Goal: Find specific page/section: Find specific page/section

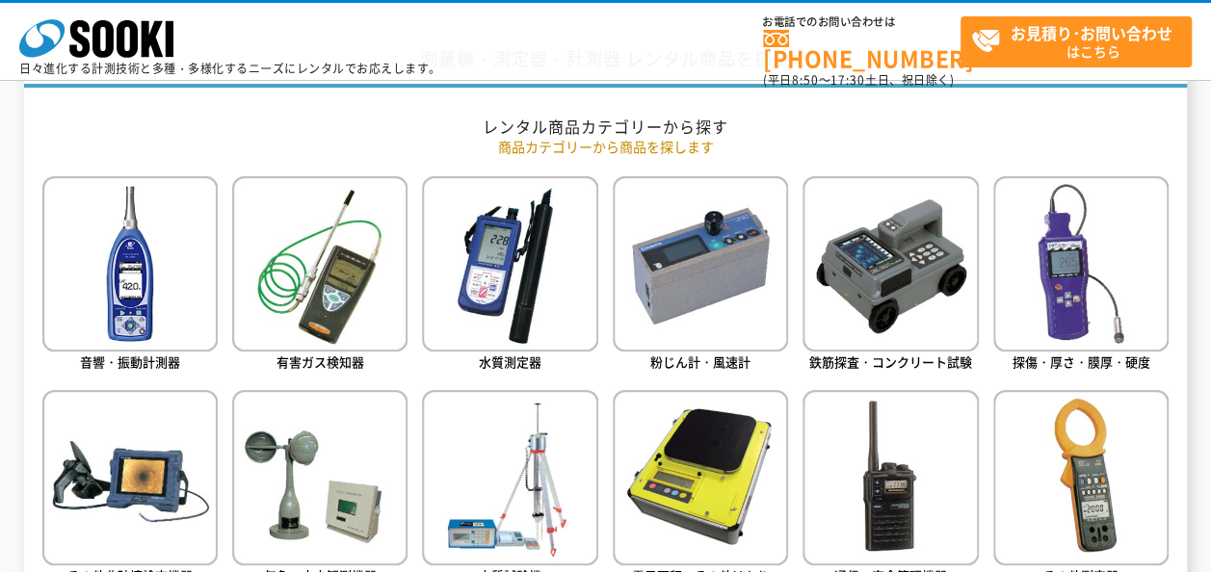
scroll to position [867, 0]
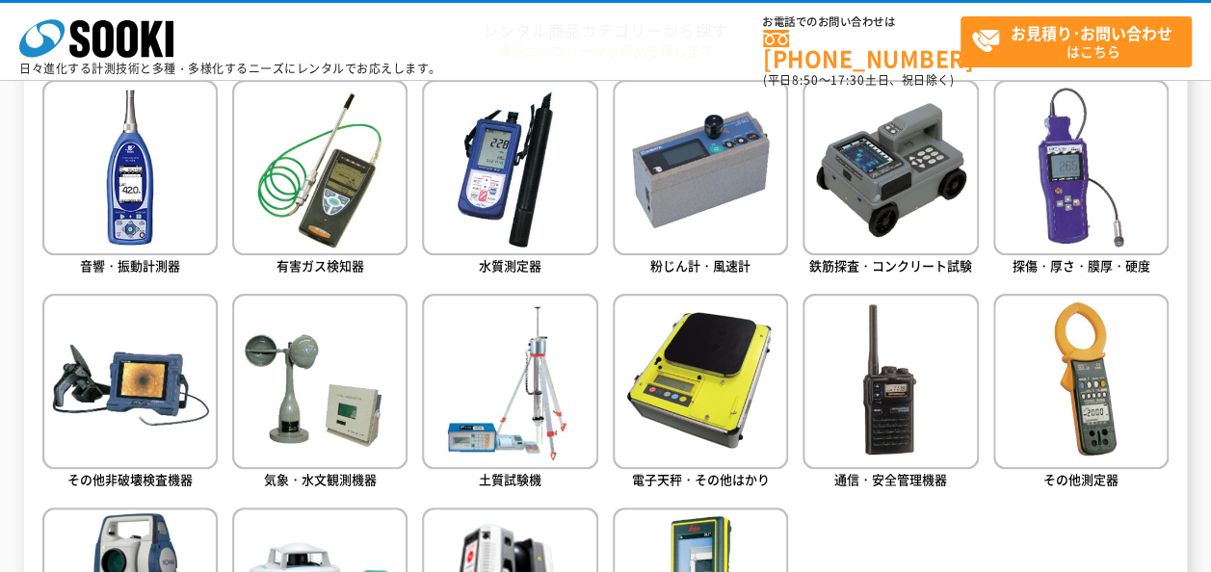
click at [603, 277] on ul "音響・振動計測器 有害ガス検知器 水質測定器 粉じん計・風速計 鉄筋探査・コンクリート試験 探傷・厚さ・膜厚・硬度" at bounding box center [605, 430] width 1127 height 701
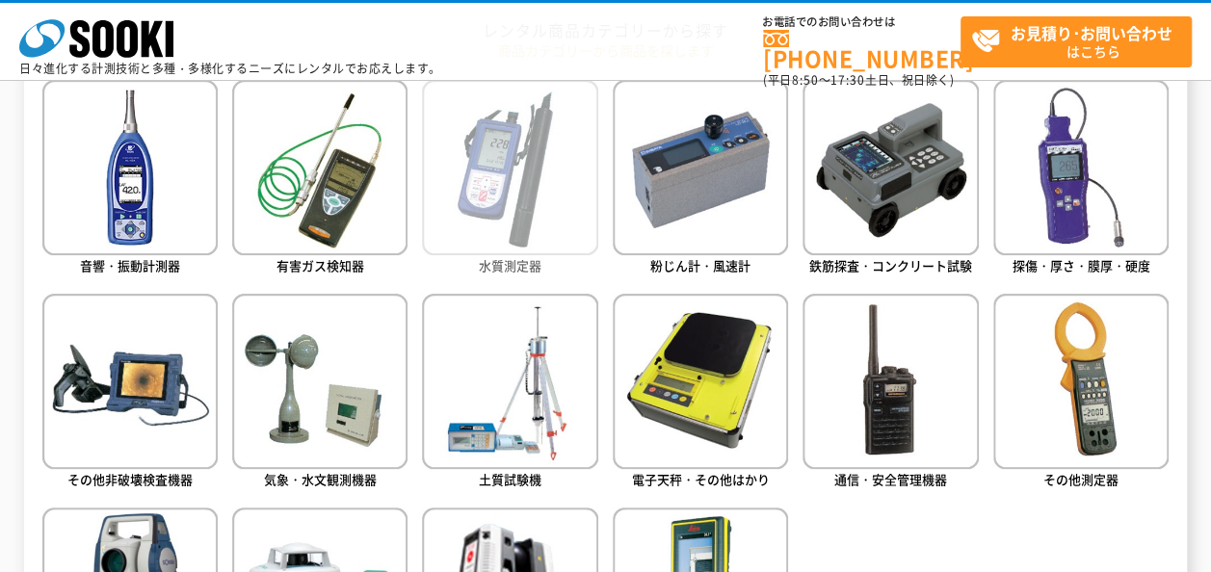
click at [570, 234] on img at bounding box center [509, 167] width 175 height 175
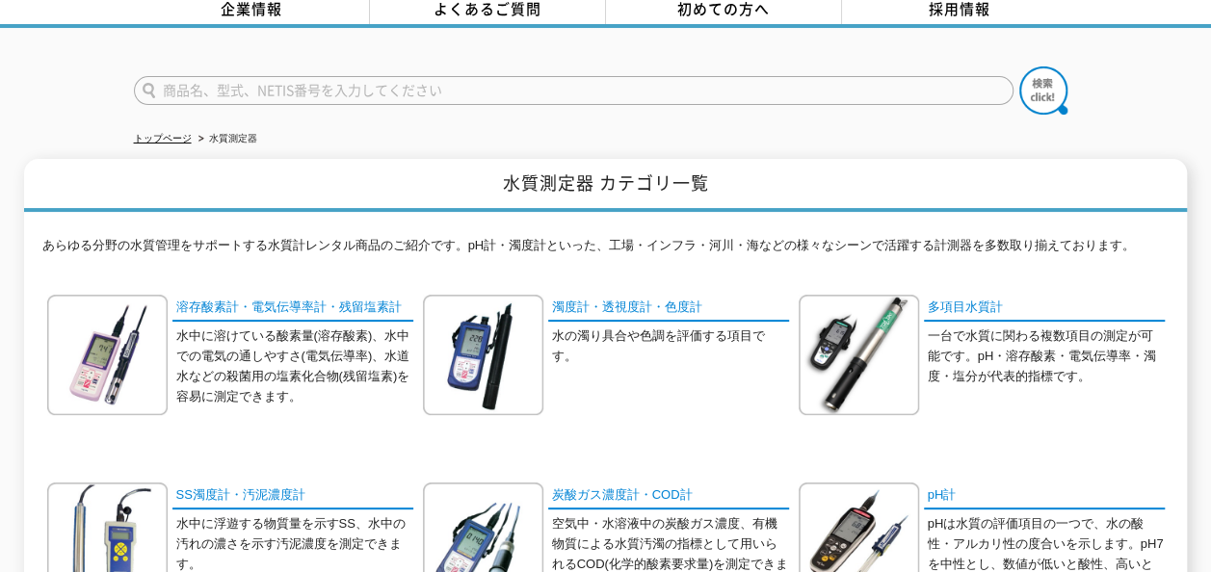
scroll to position [193, 0]
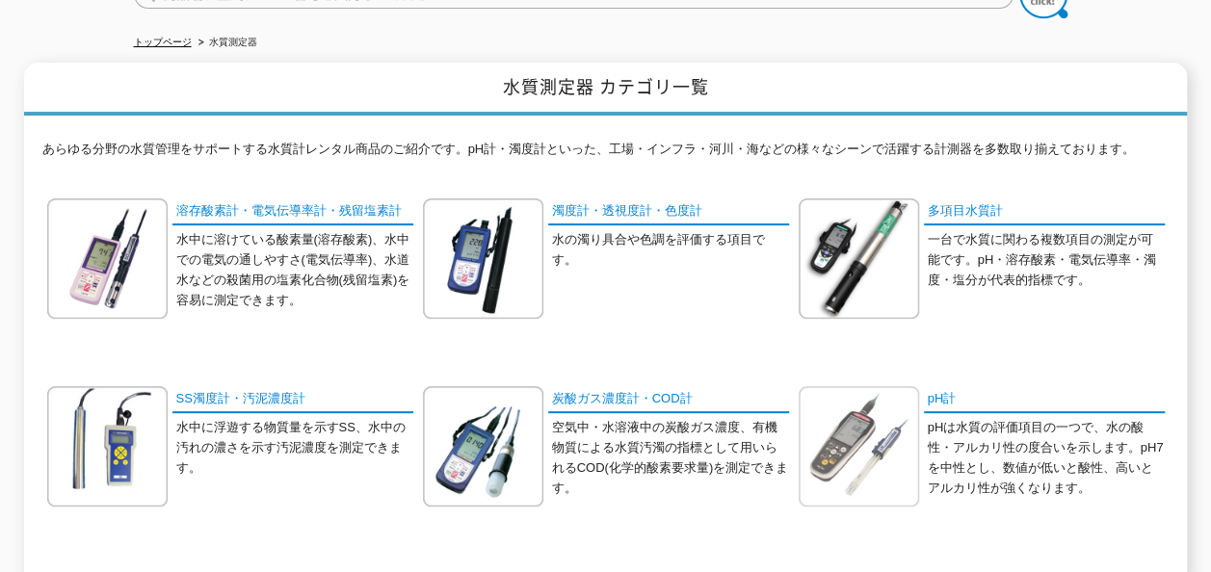
click at [922, 433] on div at bounding box center [863, 446] width 129 height 120
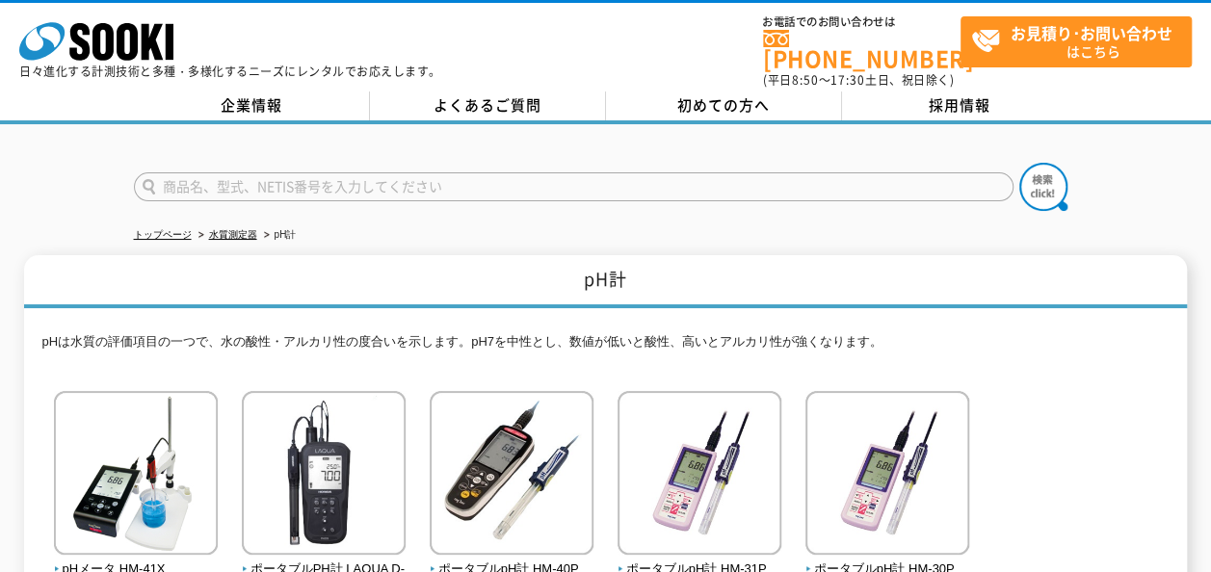
scroll to position [193, 0]
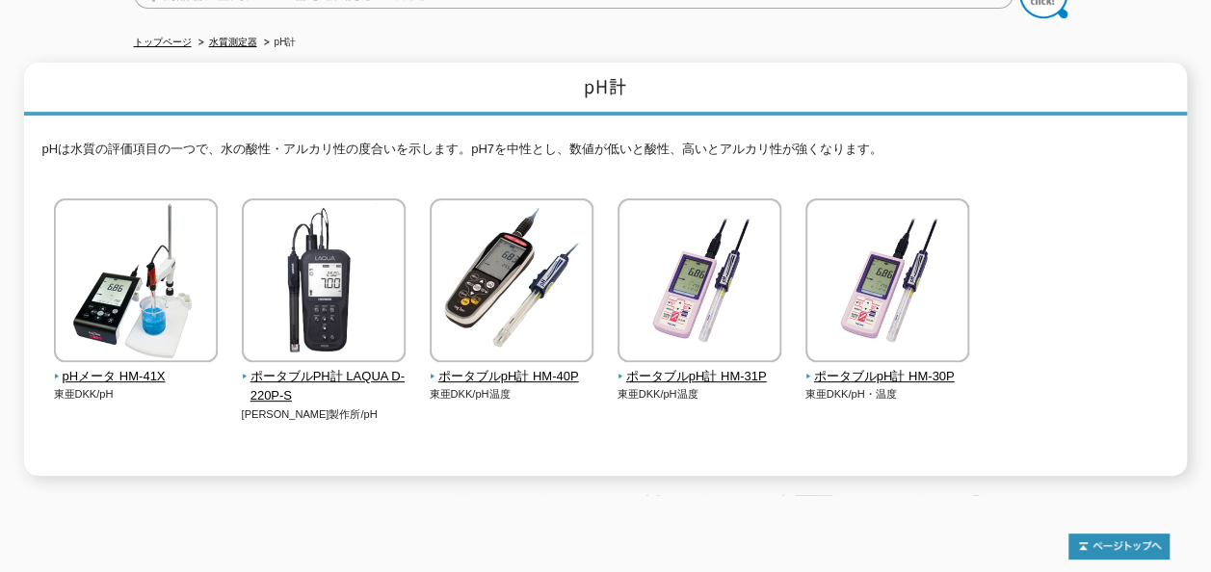
click at [214, 514] on div at bounding box center [605, 536] width 1127 height 45
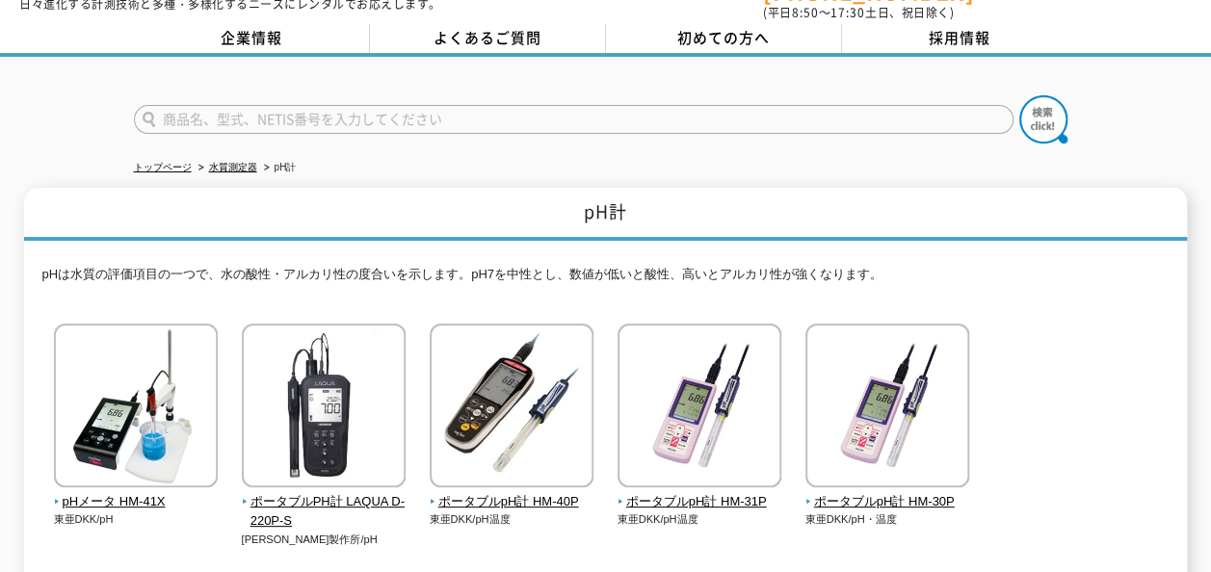
scroll to position [0, 0]
